Goal: Information Seeking & Learning: Find specific fact

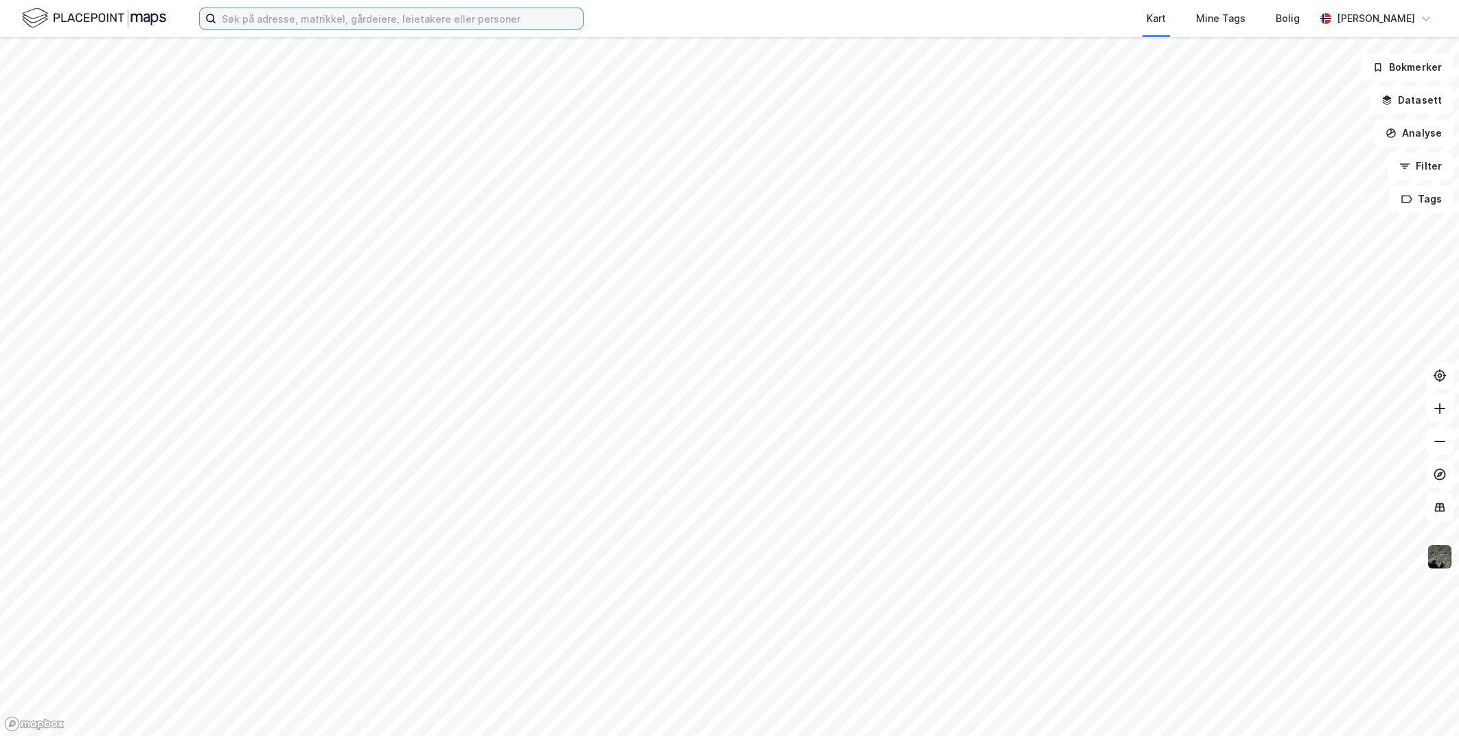
click at [516, 16] on input at bounding box center [399, 18] width 367 height 21
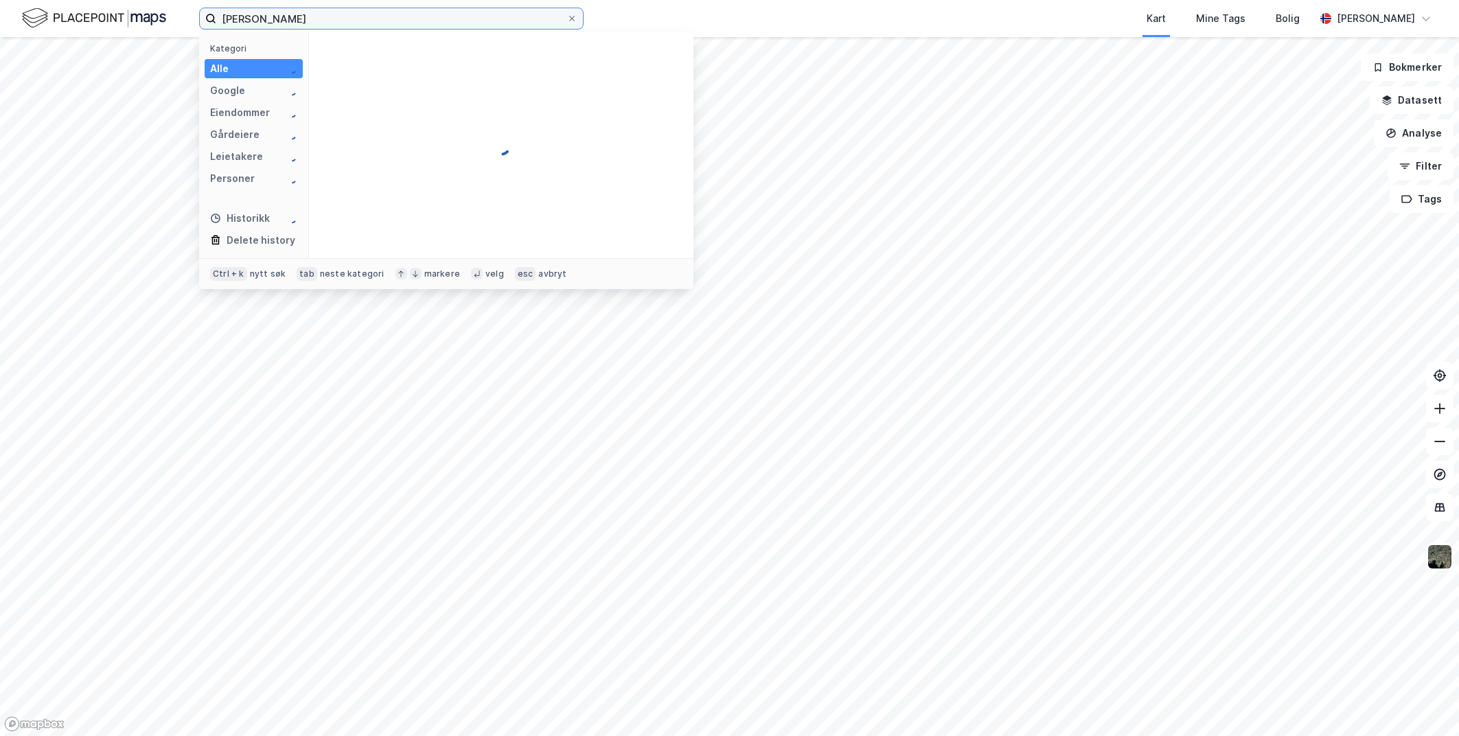
type input "[PERSON_NAME]"
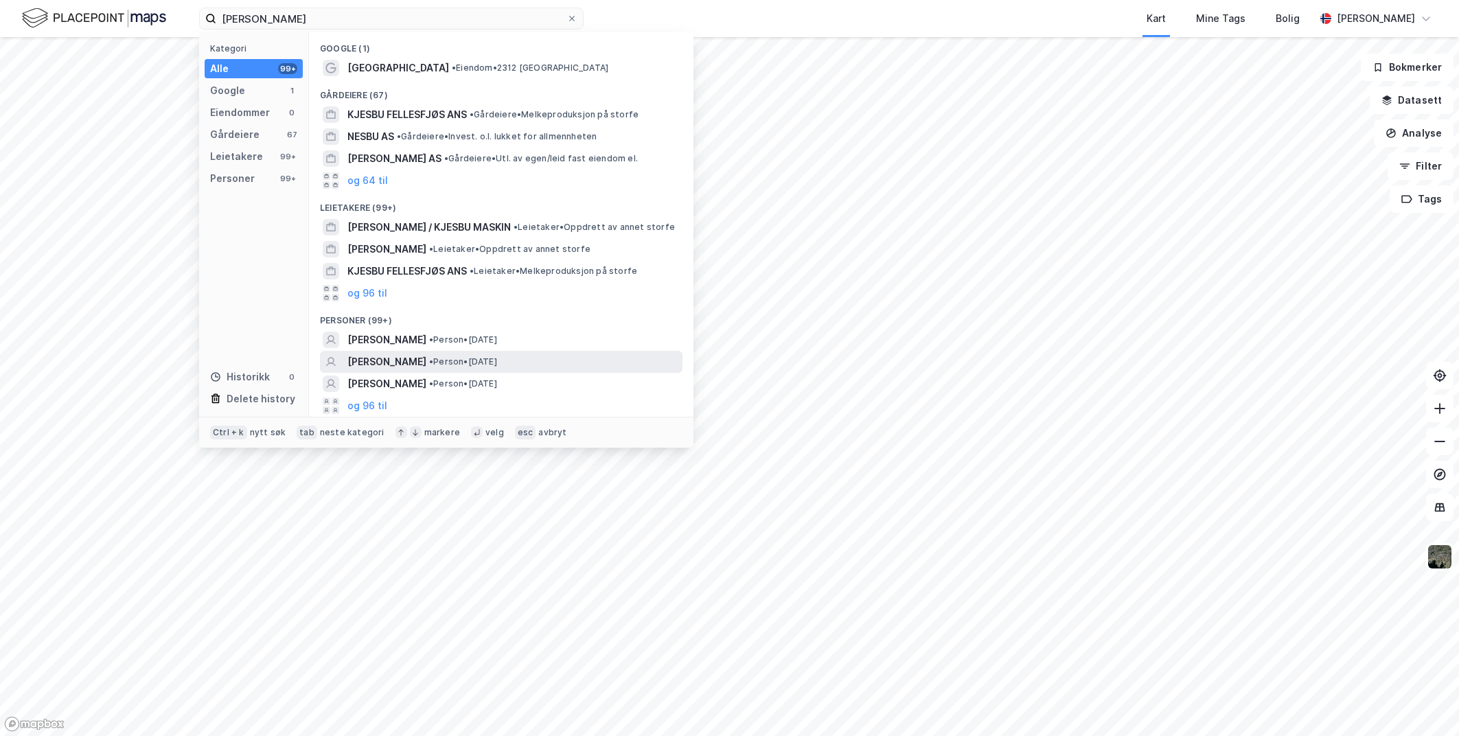
click at [421, 361] on span "[PERSON_NAME]" at bounding box center [386, 362] width 79 height 16
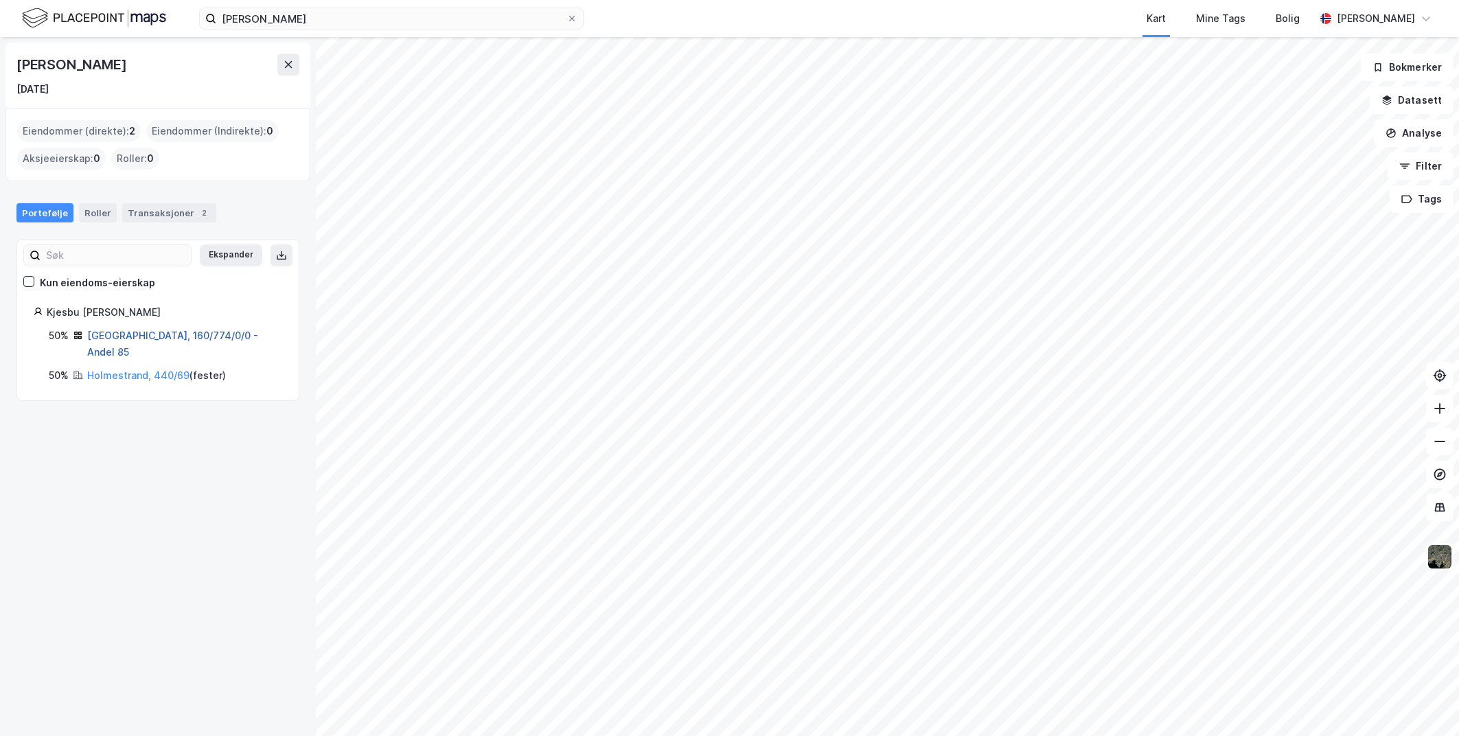
click at [128, 338] on link "[GEOGRAPHIC_DATA], 160/774/0/0 - Andel 85" at bounding box center [172, 343] width 171 height 28
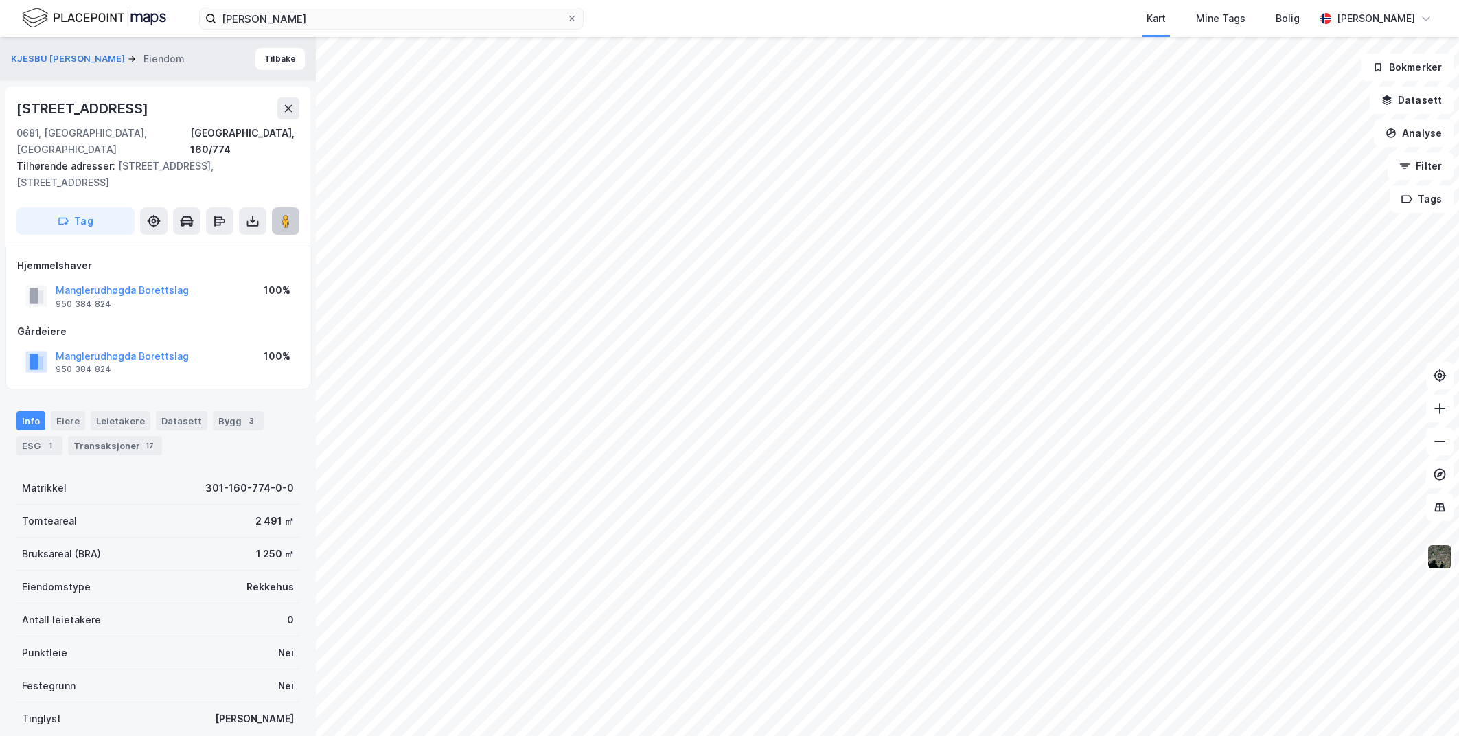
click at [294, 207] on button at bounding box center [285, 220] width 27 height 27
click at [277, 65] on button "Tilbake" at bounding box center [279, 59] width 49 height 22
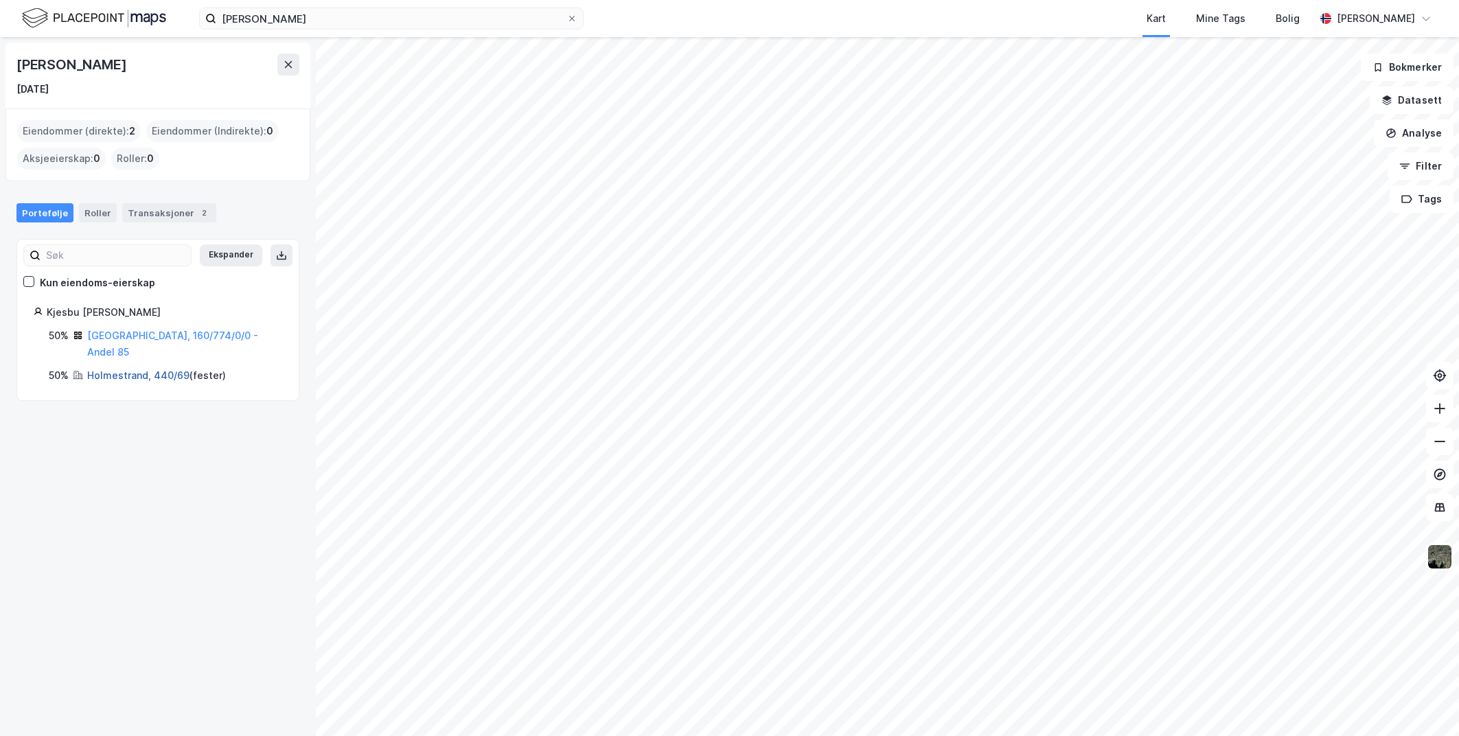
click at [142, 369] on link "Holmestrand, 440/69" at bounding box center [138, 375] width 102 height 12
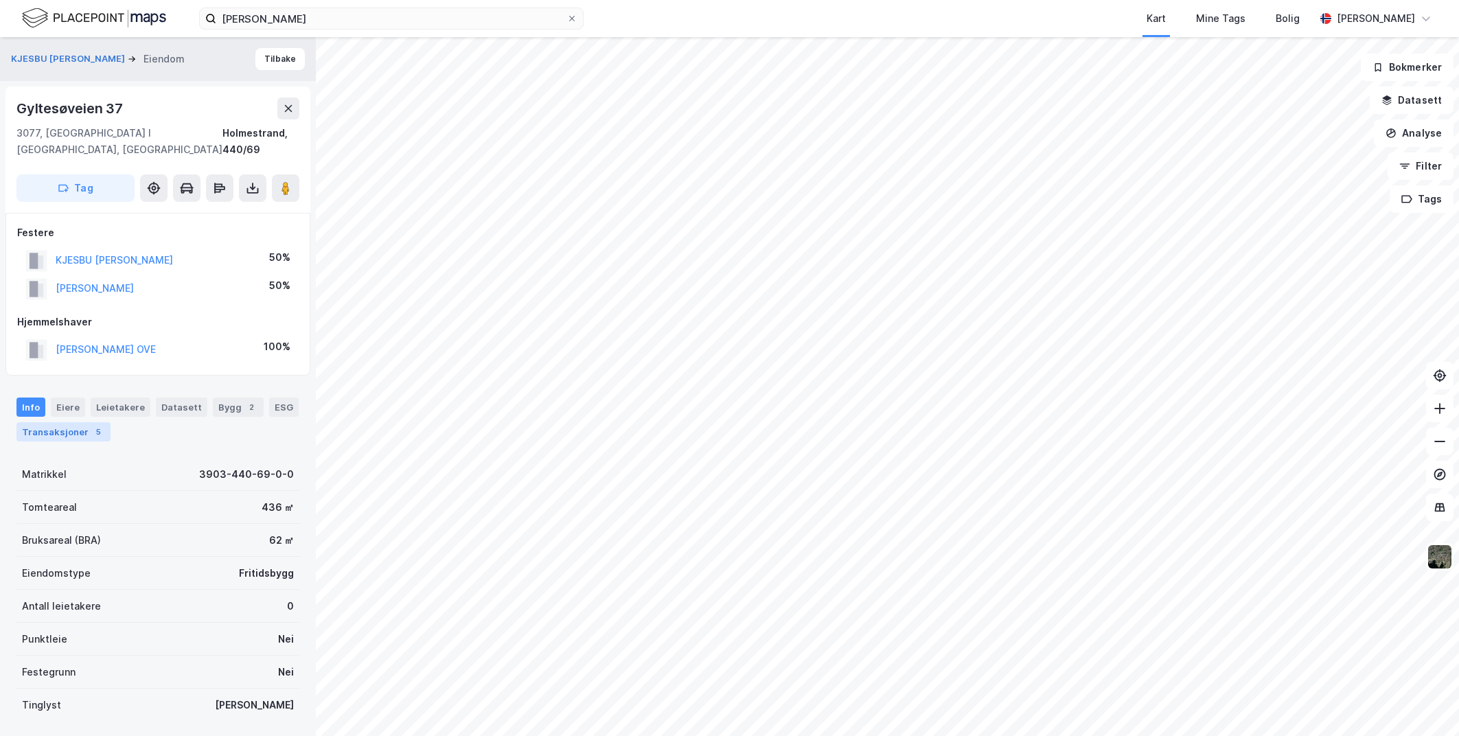
click at [71, 422] on div "Transaksjoner 5" at bounding box center [63, 431] width 94 height 19
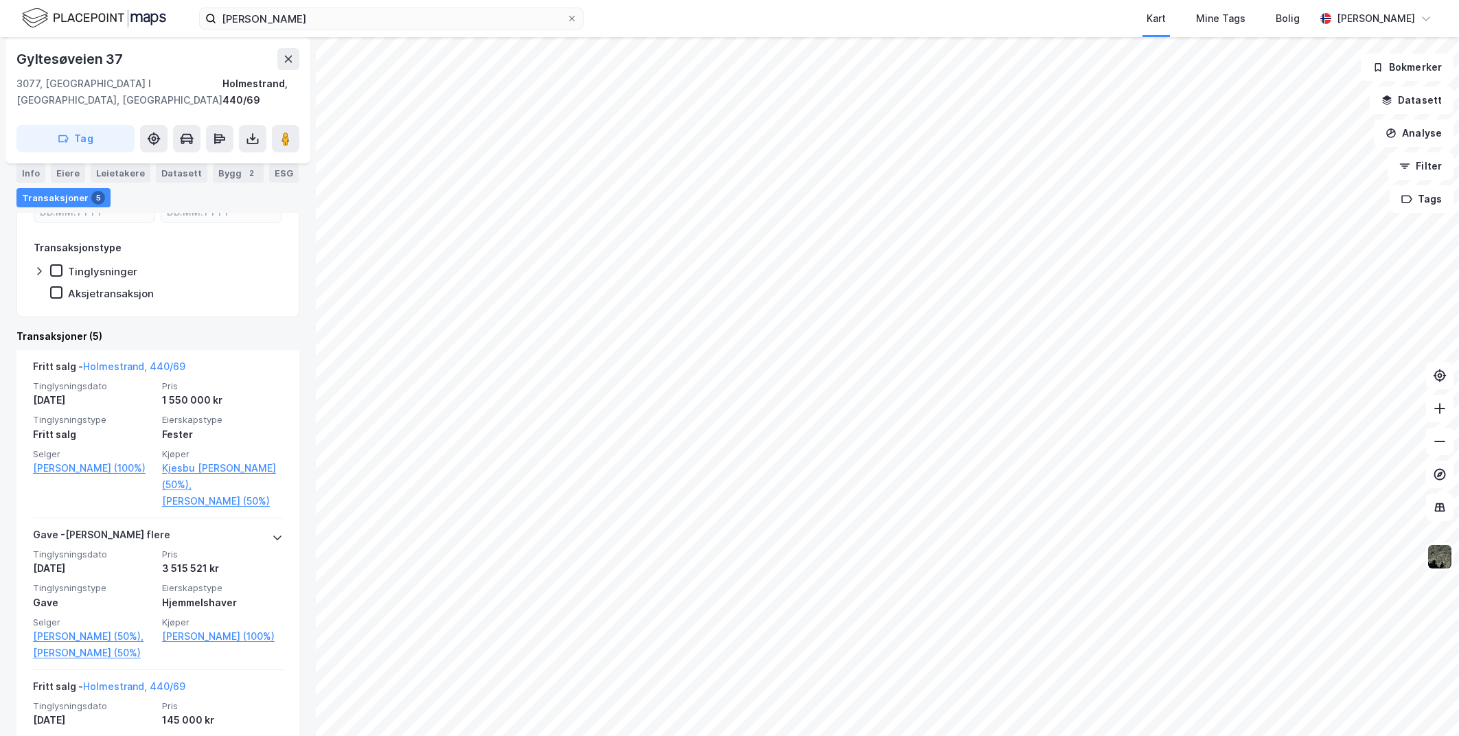
scroll to position [206, 0]
